Goal: Transaction & Acquisition: Obtain resource

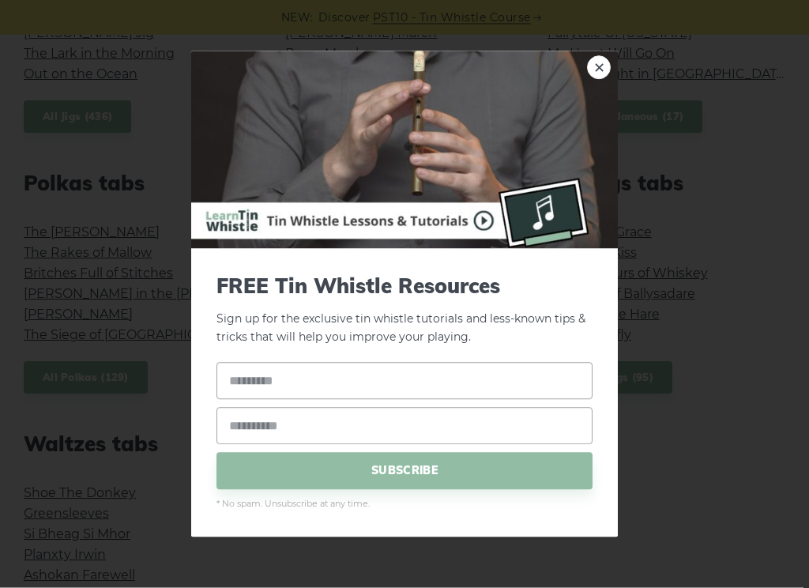
scroll to position [1030, 0]
click at [599, 75] on link "×" at bounding box center [599, 68] width 24 height 24
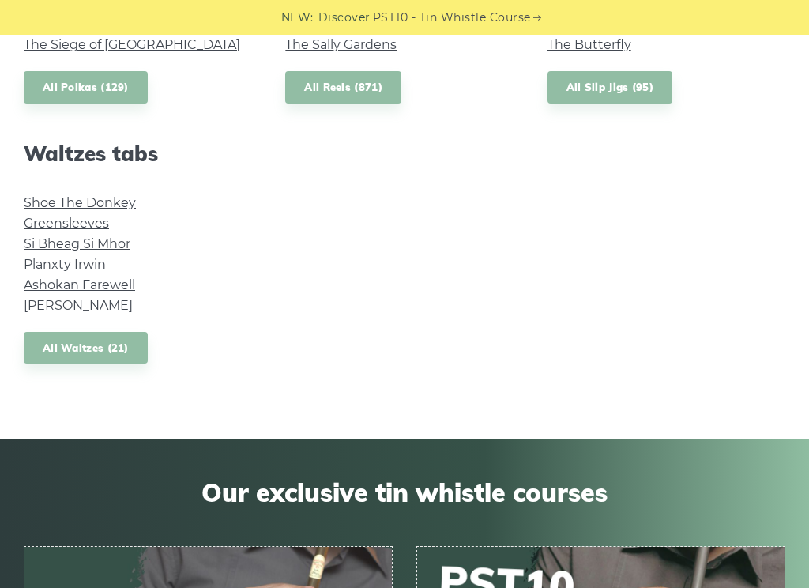
scroll to position [1341, 0]
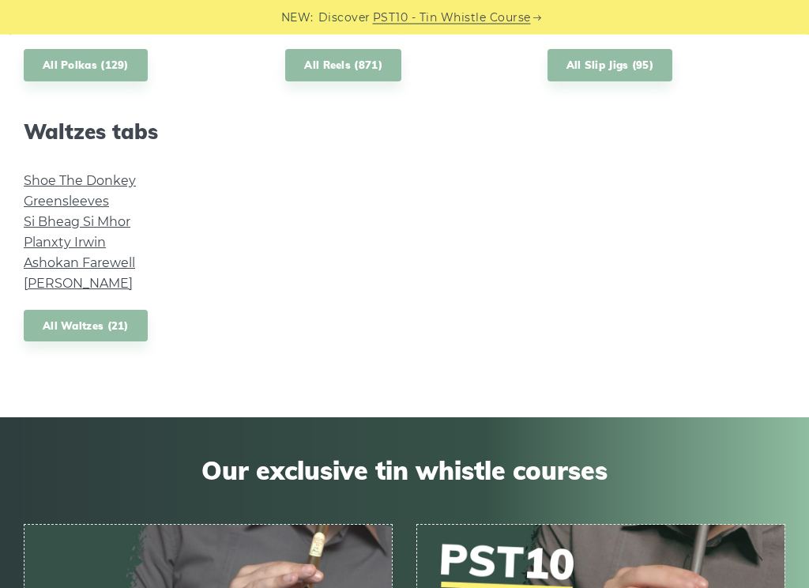
click at [57, 258] on link "Ashokan Farewell" at bounding box center [79, 263] width 111 height 15
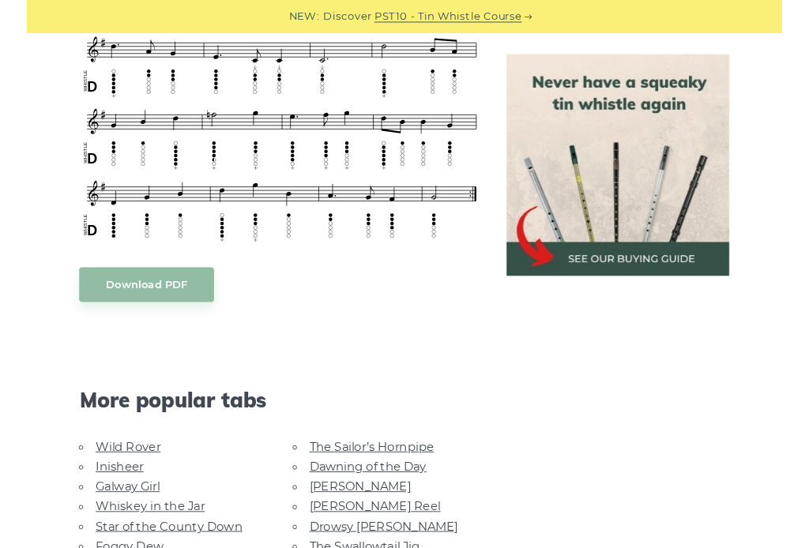
scroll to position [767, 0]
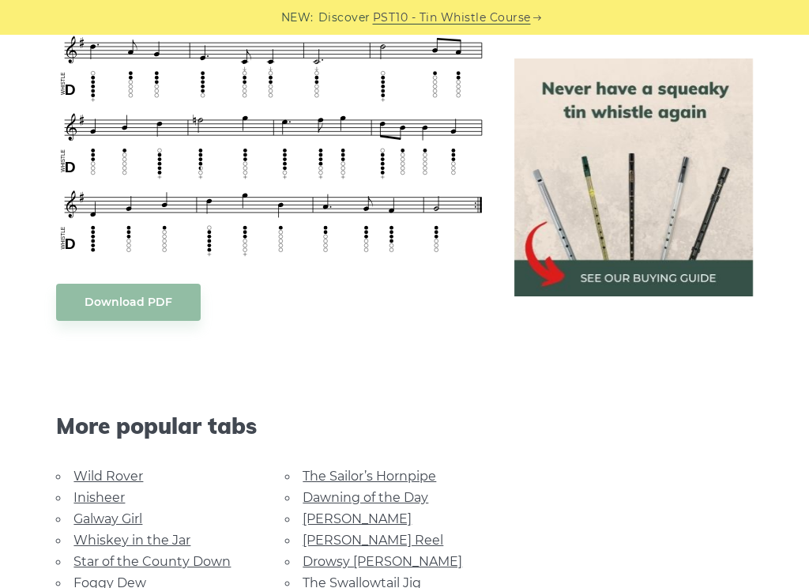
click at [103, 302] on body "NEW: Discover PST10 - Tin Whistle Course Lessons Fingering Charts Tabs & Notes …" at bounding box center [404, 465] width 809 height 2465
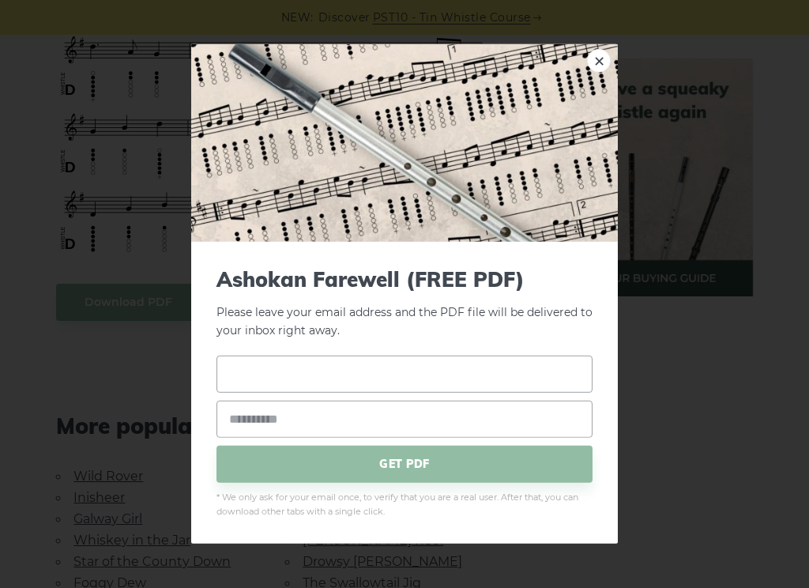
click at [240, 374] on input "text" at bounding box center [404, 373] width 376 height 37
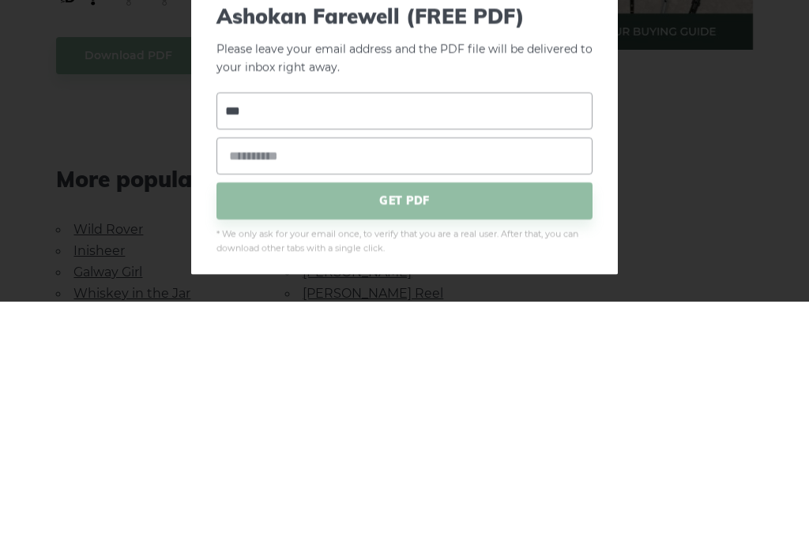
type input "***"
click at [247, 383] on input "email" at bounding box center [404, 401] width 376 height 37
type input "**********"
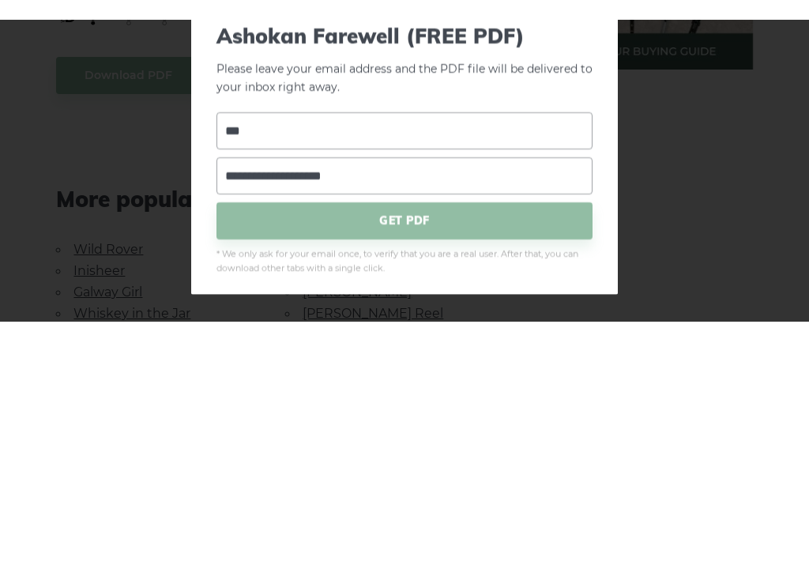
scroll to position [1013, 0]
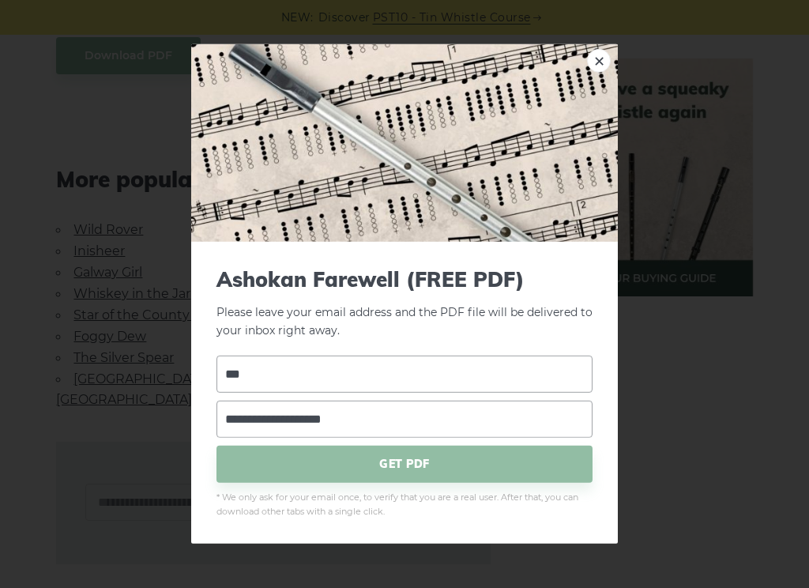
click at [407, 467] on span "GET PDF" at bounding box center [404, 463] width 376 height 37
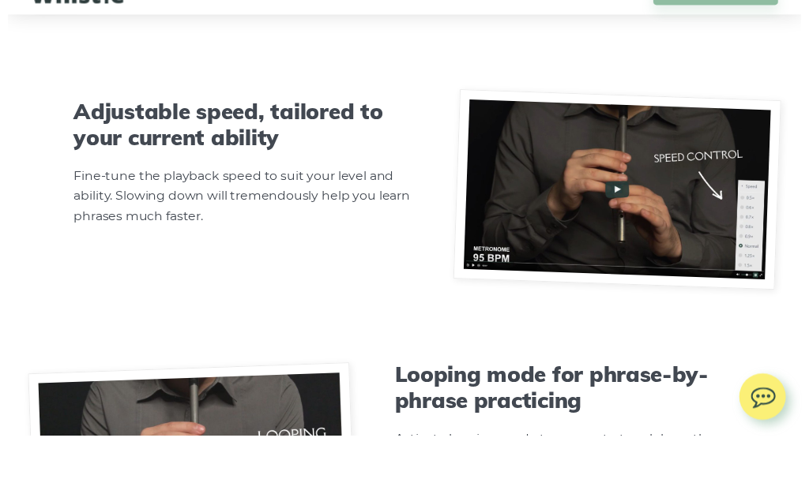
scroll to position [4753, 0]
